Goal: Find specific page/section: Find specific page/section

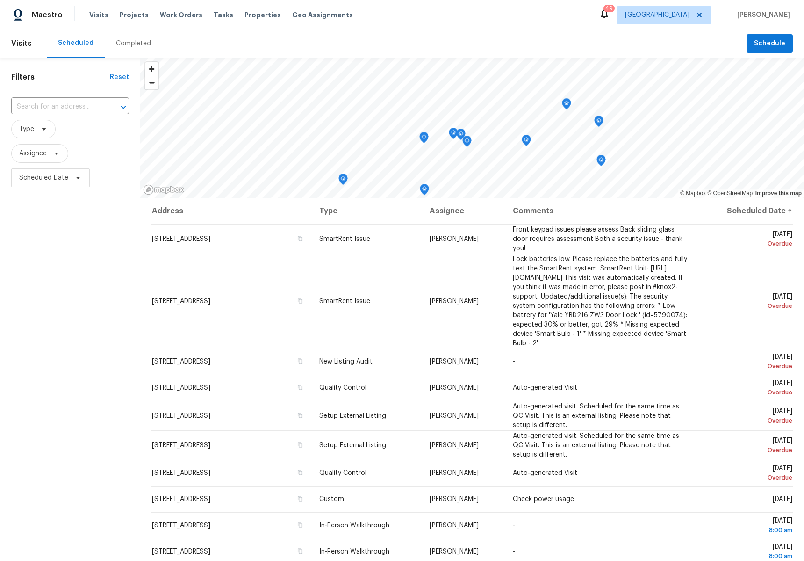
click at [134, 44] on div "Completed" at bounding box center [133, 43] width 35 height 9
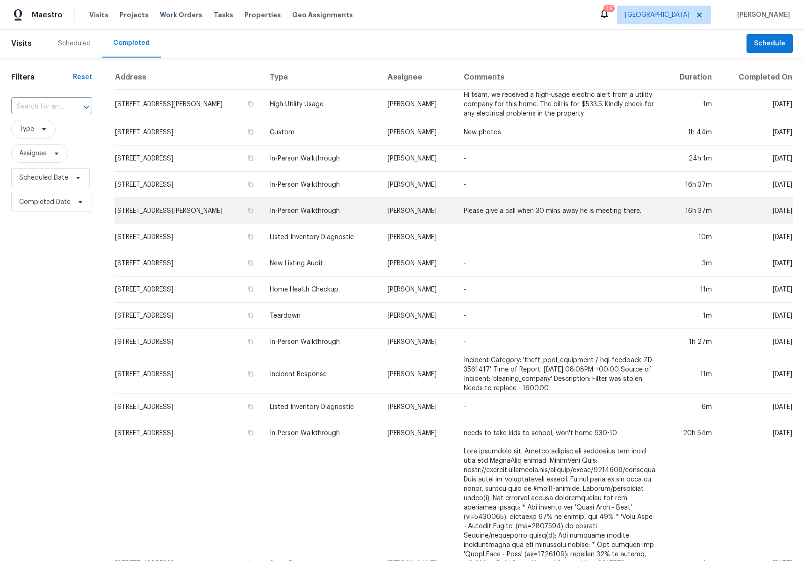
click at [321, 211] on td "In-Person Walkthrough" at bounding box center [321, 211] width 118 height 26
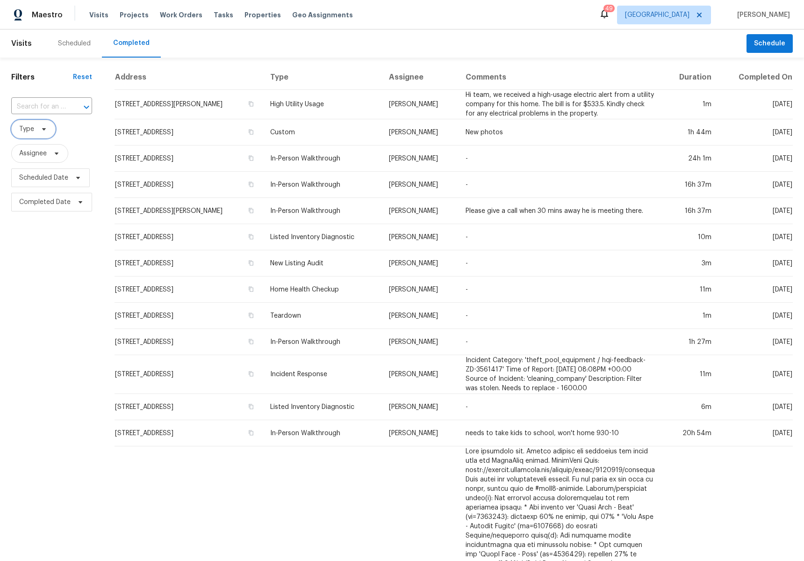
click at [33, 132] on span "Type" at bounding box center [26, 128] width 15 height 9
type input "in-person"
click at [60, 173] on label "In-Person Walkthrough" at bounding box center [58, 176] width 82 height 9
click at [23, 173] on input "In-Person Walkthrough" at bounding box center [20, 175] width 6 height 6
checkbox input "true"
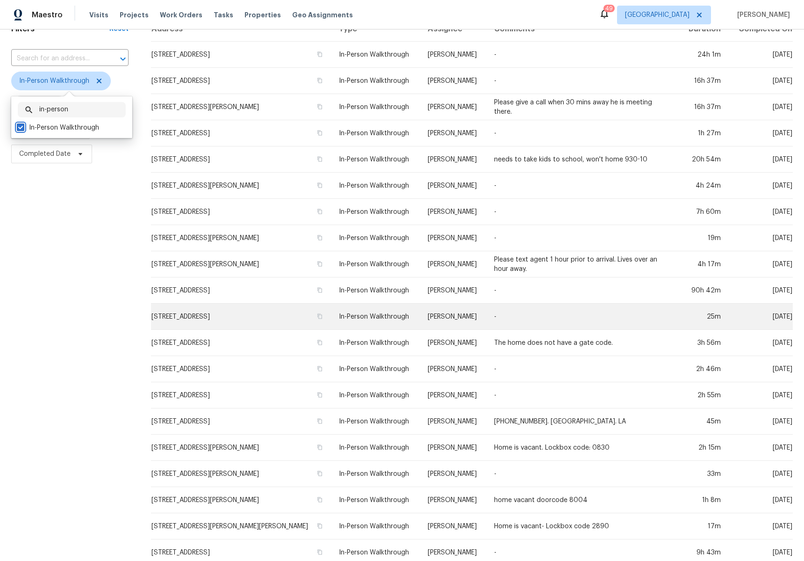
scroll to position [50, 0]
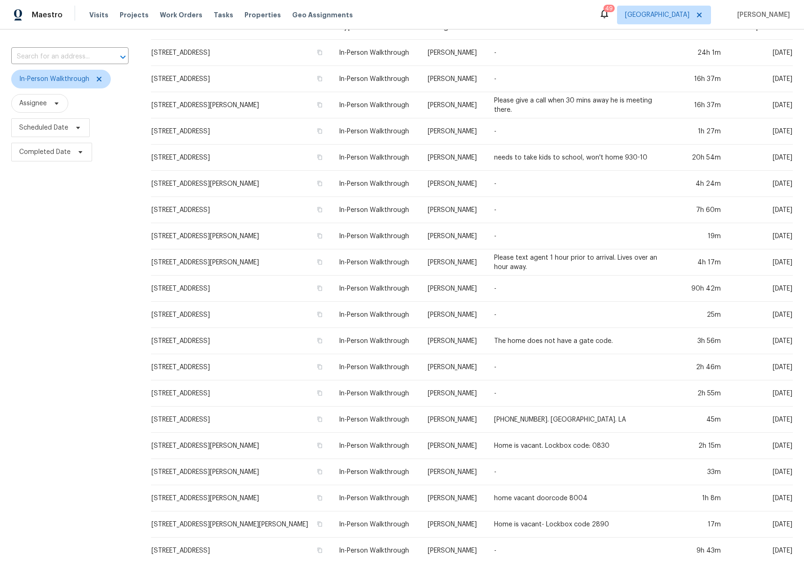
click at [36, 367] on div "Filters Reset ​ In-Person Walkthrough Assignee Scheduled Date Completed Date" at bounding box center [70, 297] width 140 height 581
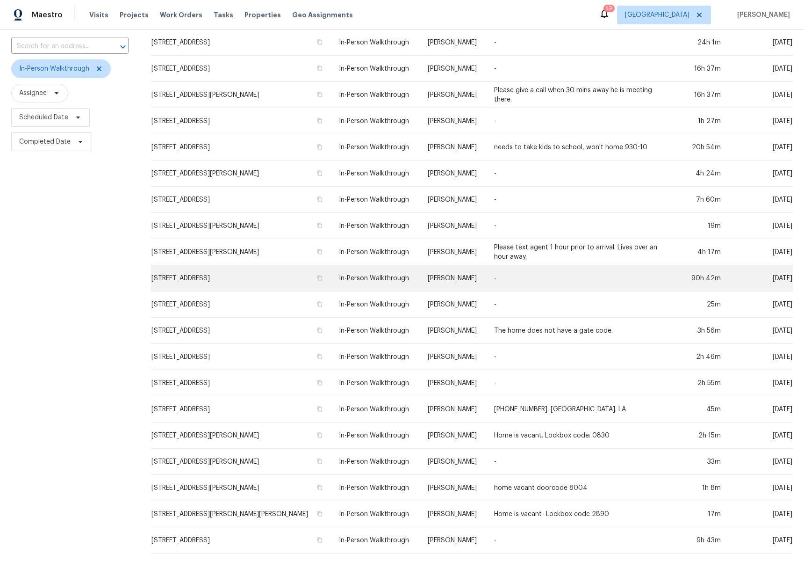
scroll to position [78, 0]
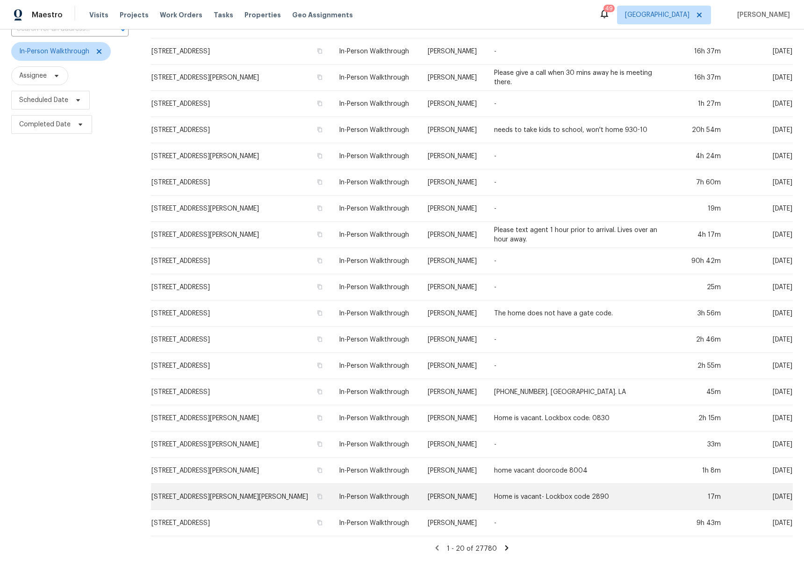
click at [365, 489] on td "In-Person Walkthrough" at bounding box center [376, 497] width 89 height 26
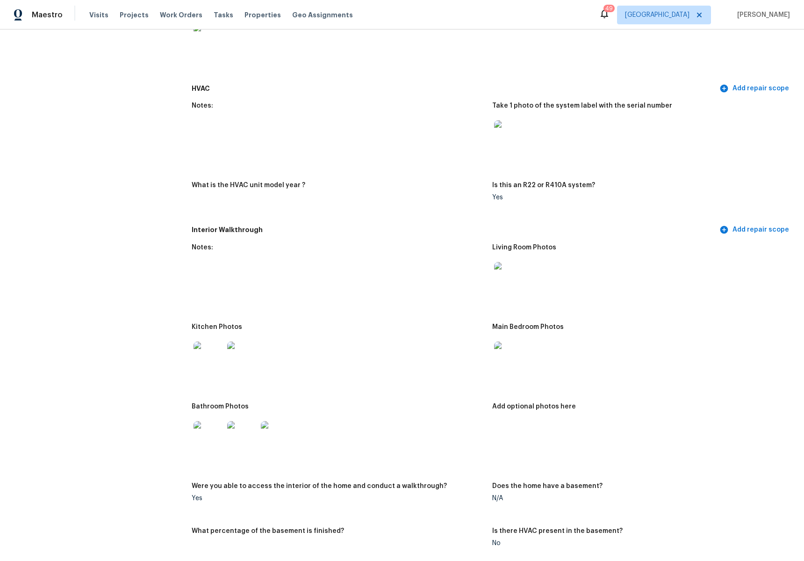
scroll to position [866, 0]
